Goal: Task Accomplishment & Management: Complete application form

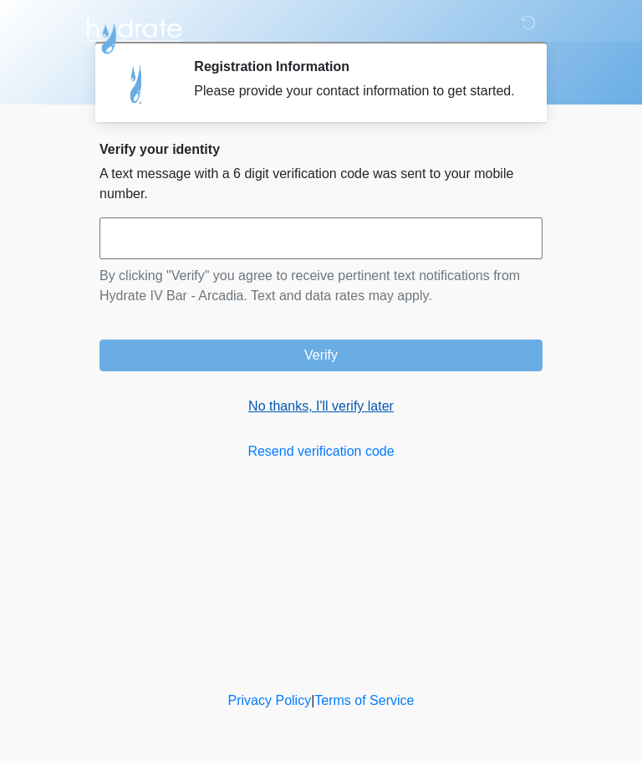
click at [371, 416] on link "No thanks, I'll verify later" at bounding box center [320, 406] width 443 height 20
click at [349, 416] on link "No thanks, I'll verify later" at bounding box center [320, 406] width 443 height 20
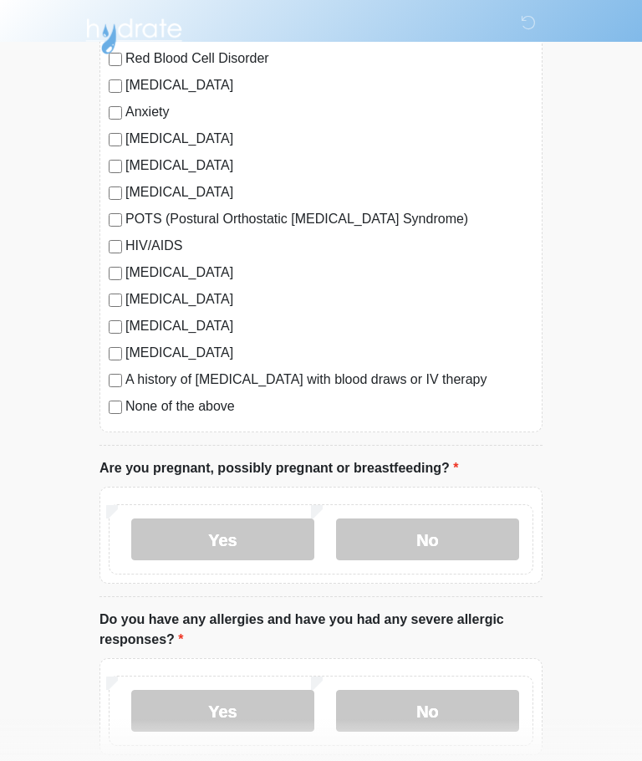
scroll to position [308, 0]
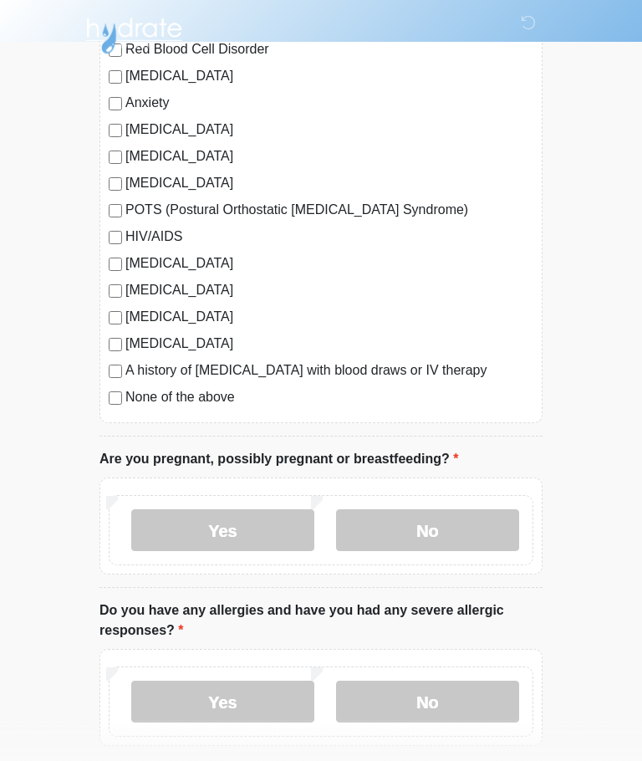
click at [217, 405] on label "None of the above" at bounding box center [329, 398] width 408 height 20
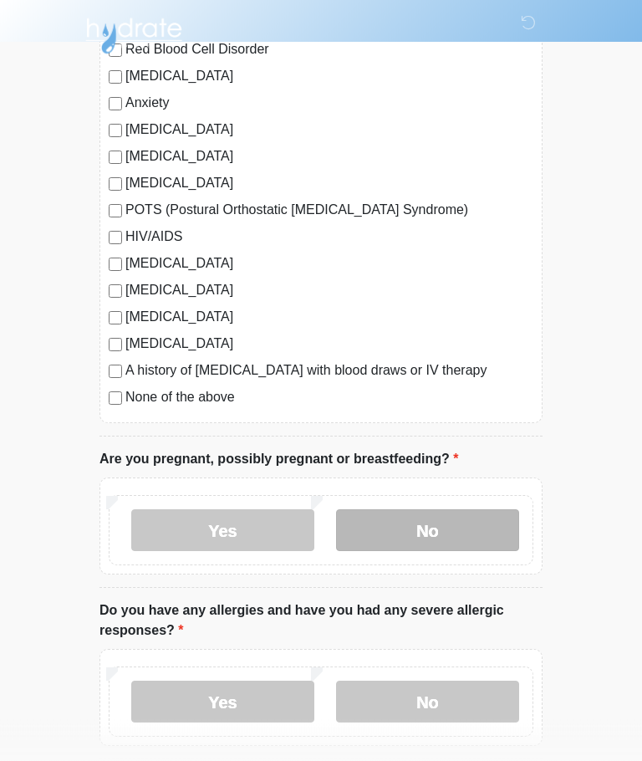
click at [448, 528] on label "No" at bounding box center [427, 531] width 183 height 42
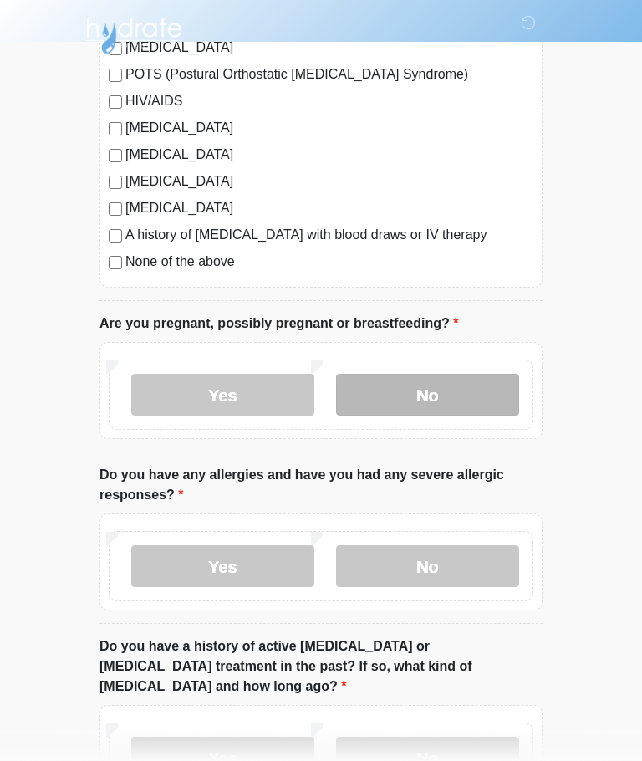
scroll to position [447, 0]
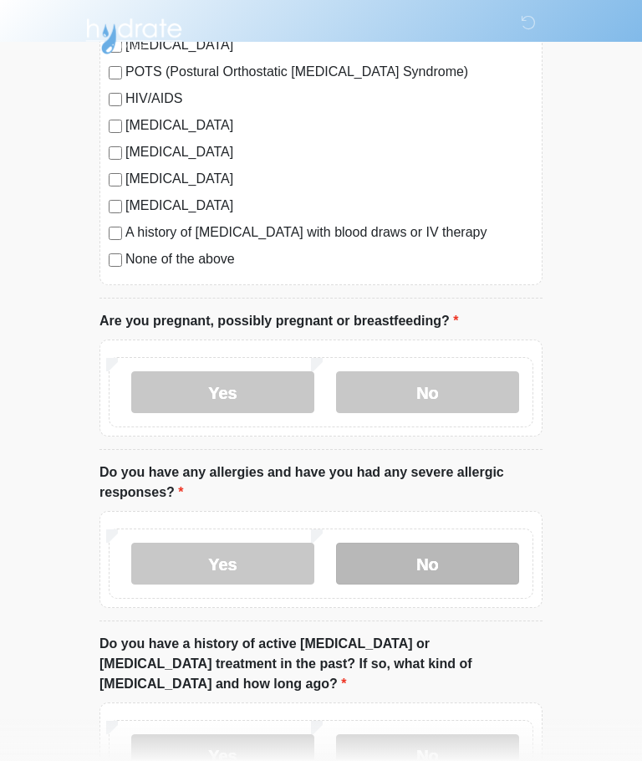
click at [428, 554] on label "No" at bounding box center [427, 564] width 183 height 42
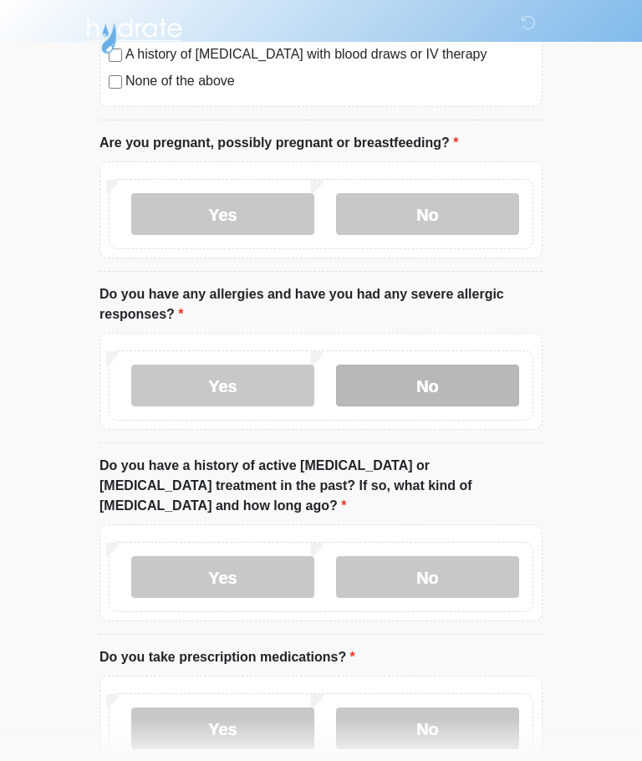
scroll to position [641, 0]
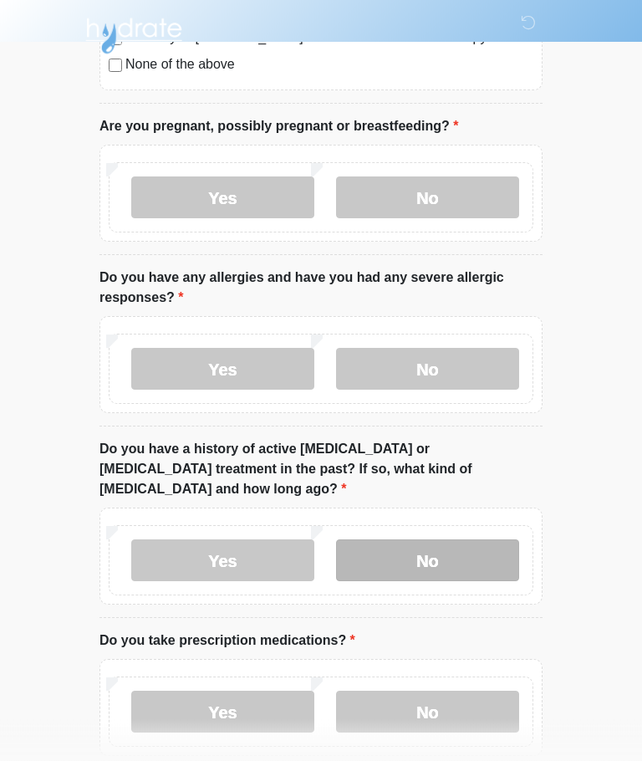
click at [434, 540] on label "No" at bounding box center [427, 561] width 183 height 42
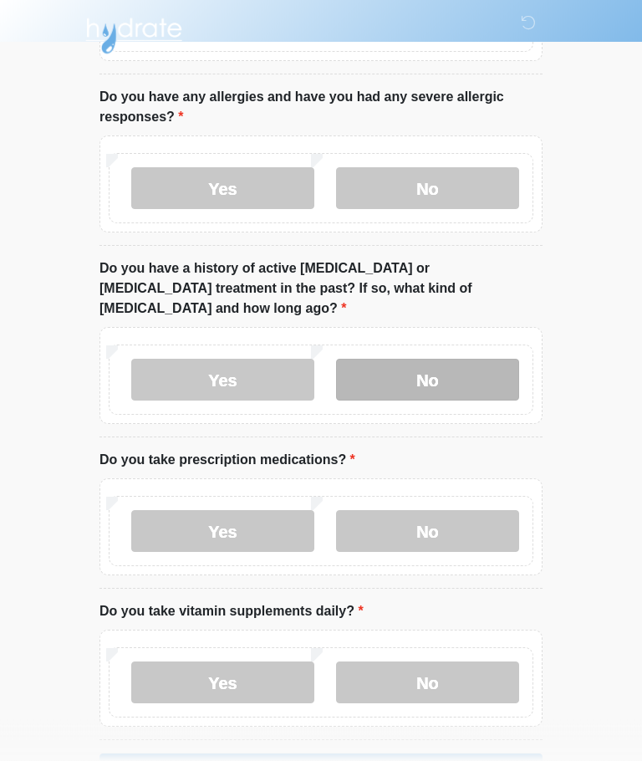
scroll to position [823, 0]
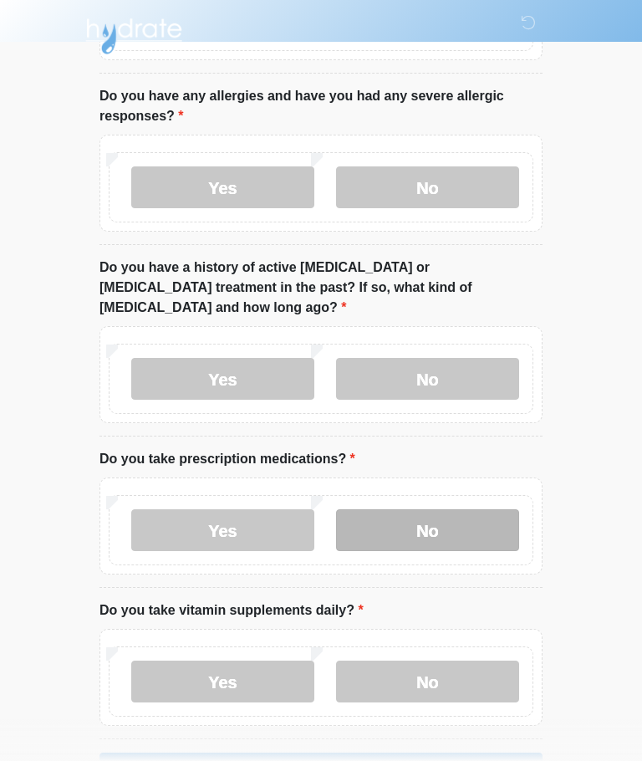
click at [454, 514] on label "No" at bounding box center [427, 530] width 183 height 42
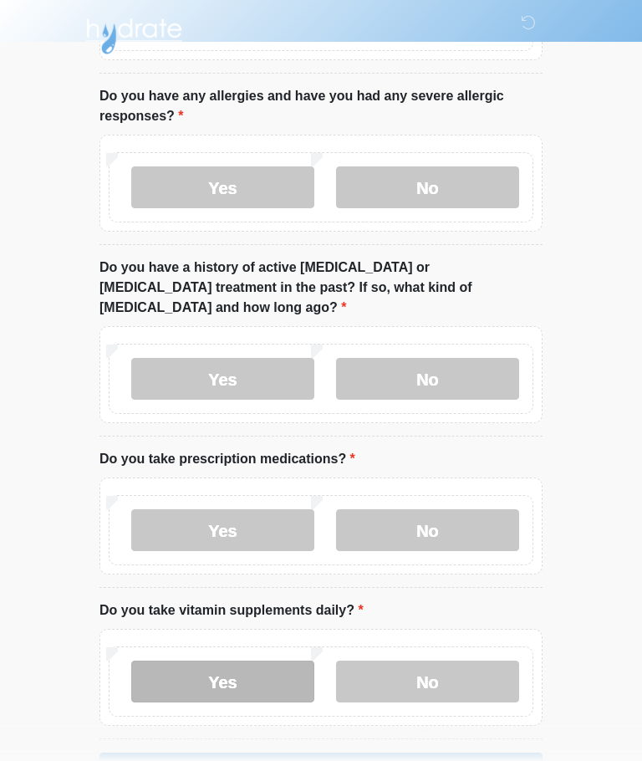
click at [261, 660] on label "Yes" at bounding box center [222, 681] width 183 height 42
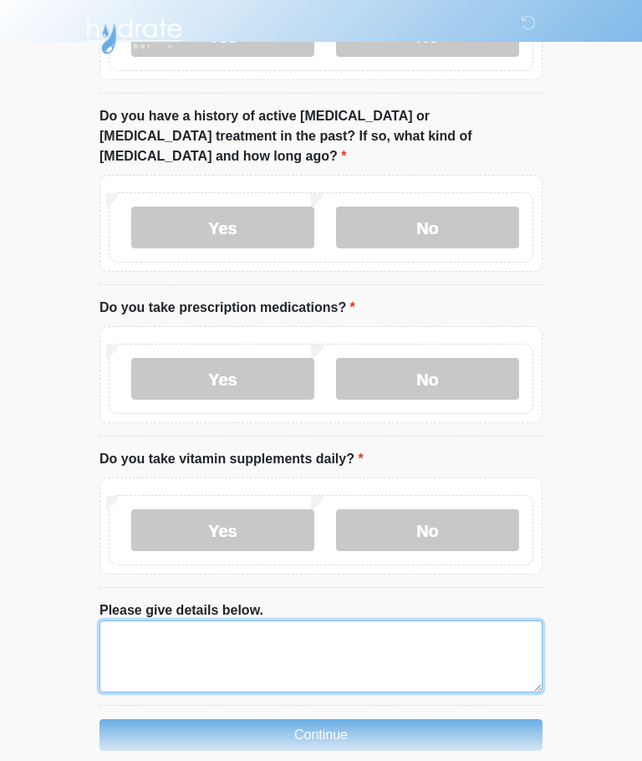
click at [130, 620] on textarea "Please give details below." at bounding box center [320, 656] width 443 height 72
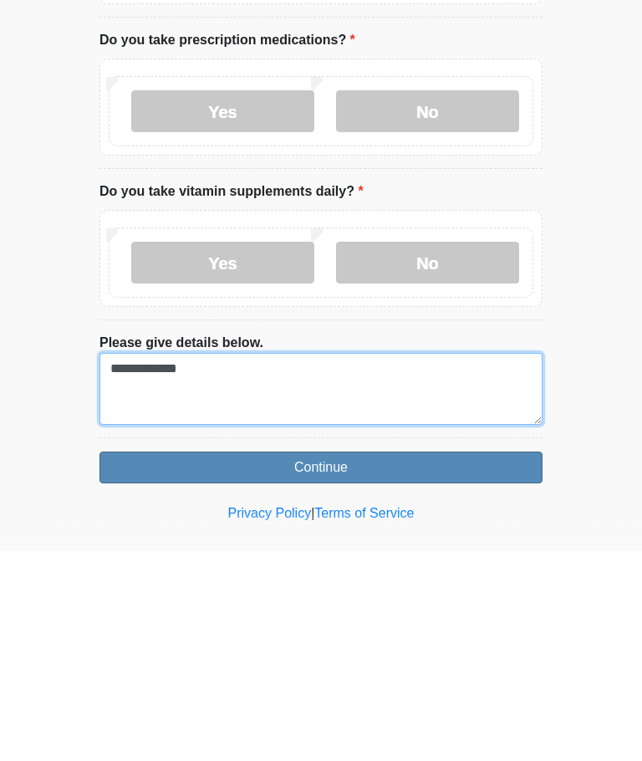
type textarea "**********"
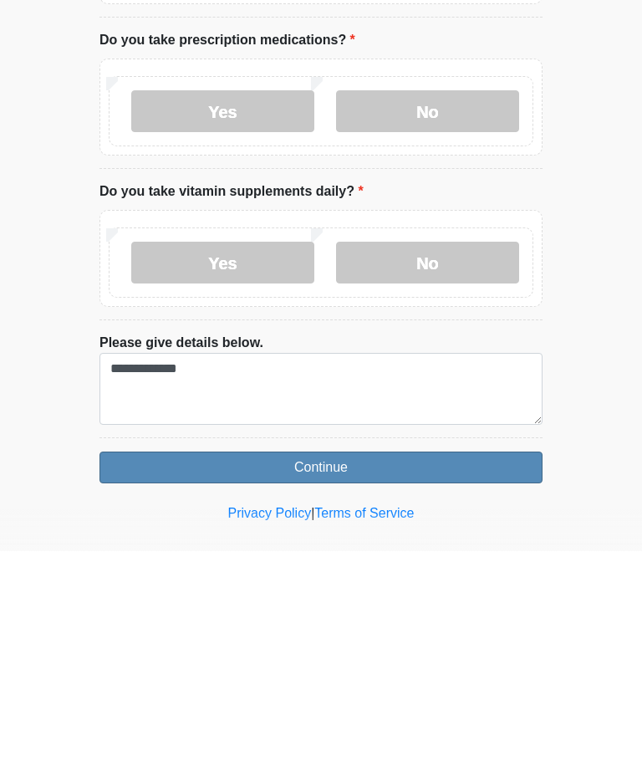
click at [437, 661] on button "Continue" at bounding box center [320, 677] width 443 height 32
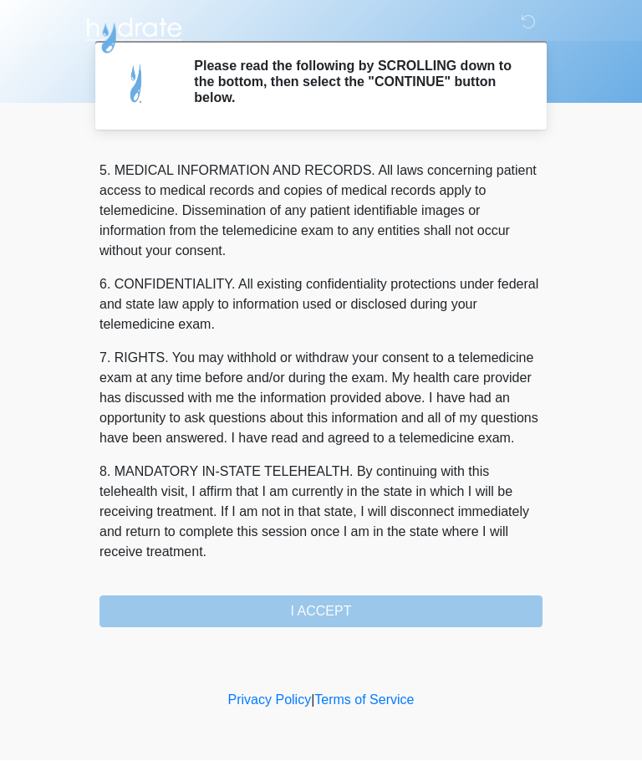
scroll to position [543, 0]
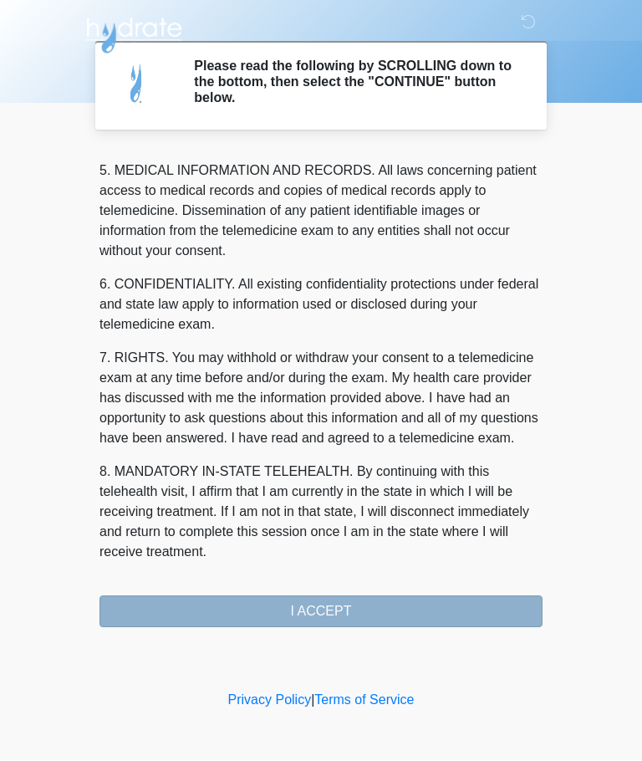
click at [402, 612] on button "I ACCEPT" at bounding box center [320, 612] width 443 height 32
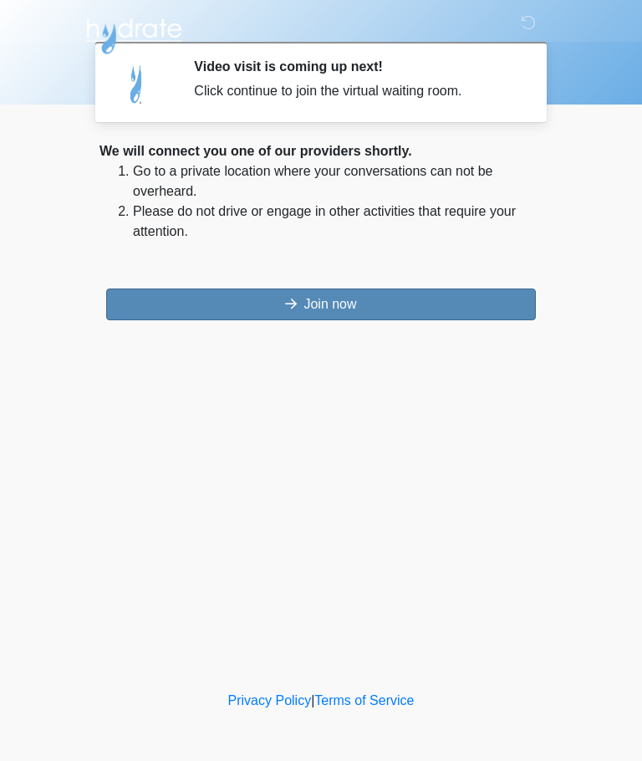
click at [335, 314] on button "Join now" at bounding box center [321, 304] width 430 height 32
